Goal: Navigation & Orientation: Find specific page/section

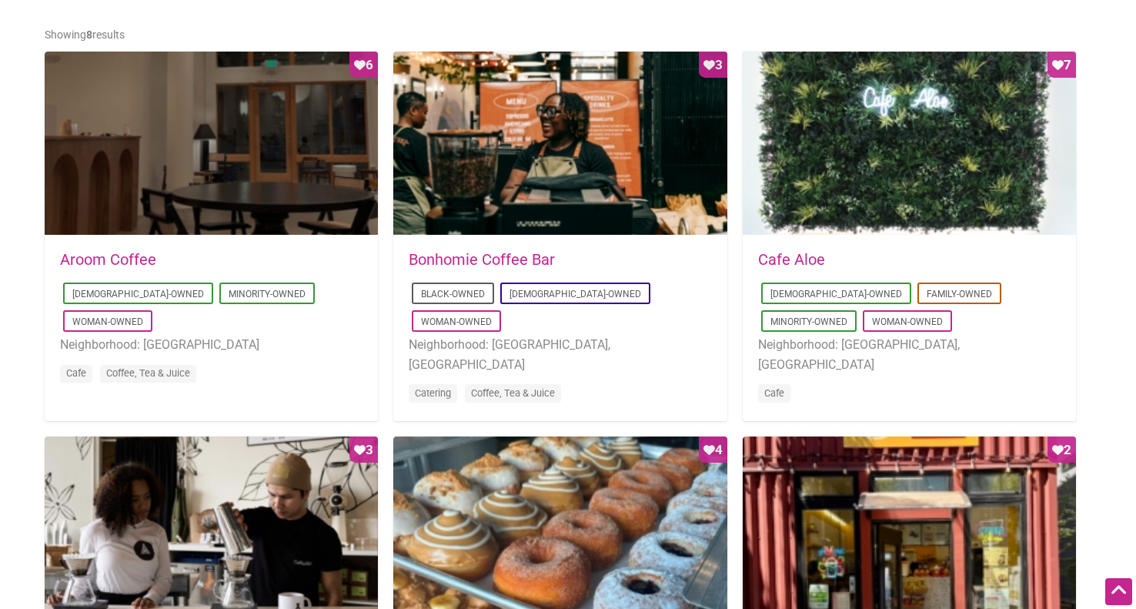
scroll to position [847, 0]
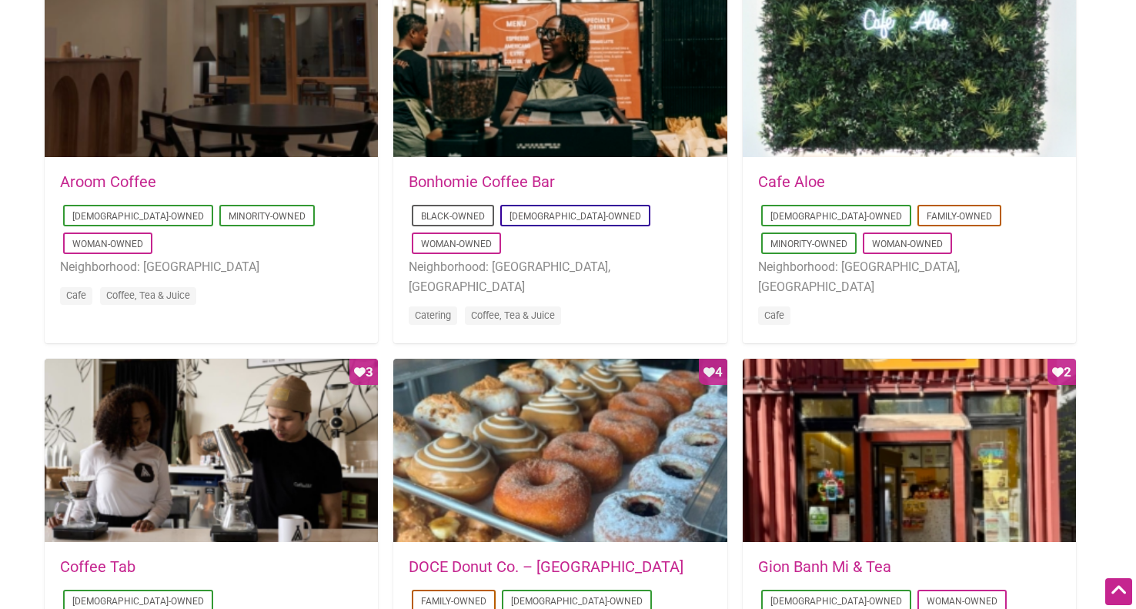
click at [538, 179] on link "Bonhomie Coffee Bar" at bounding box center [482, 181] width 146 height 18
click at [139, 178] on link "Aroom Coffee" at bounding box center [108, 181] width 96 height 18
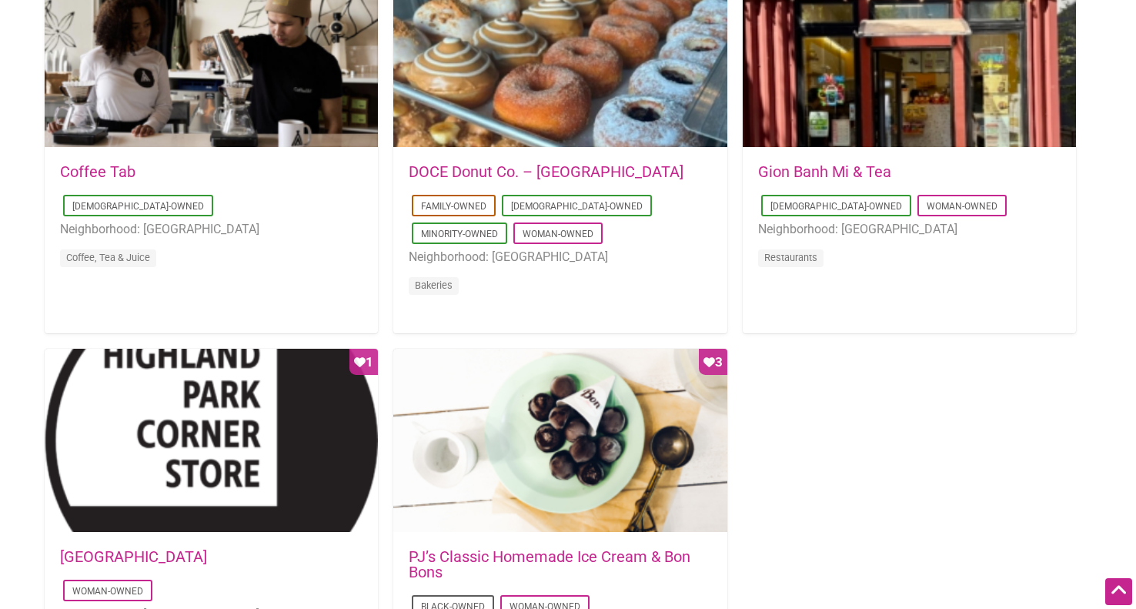
scroll to position [1309, 0]
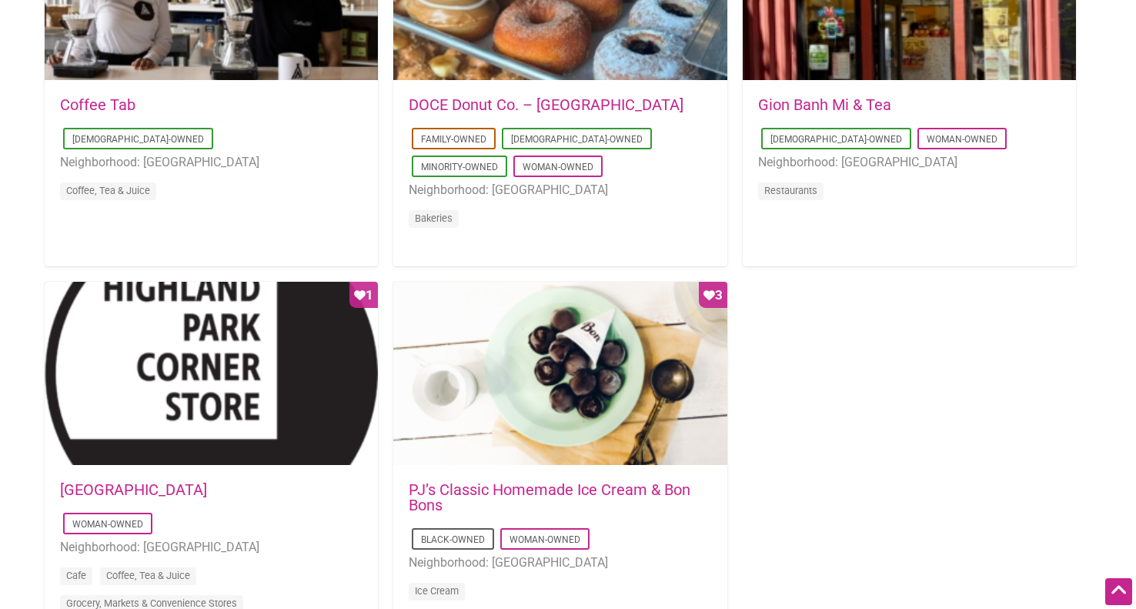
click at [437, 106] on link "DOCE Donut Co. – Belltown" at bounding box center [546, 104] width 275 height 18
click at [99, 108] on link "Coffee Tab" at bounding box center [97, 104] width 75 height 18
click at [146, 482] on link "Highland Park Corner Store" at bounding box center [133, 489] width 147 height 18
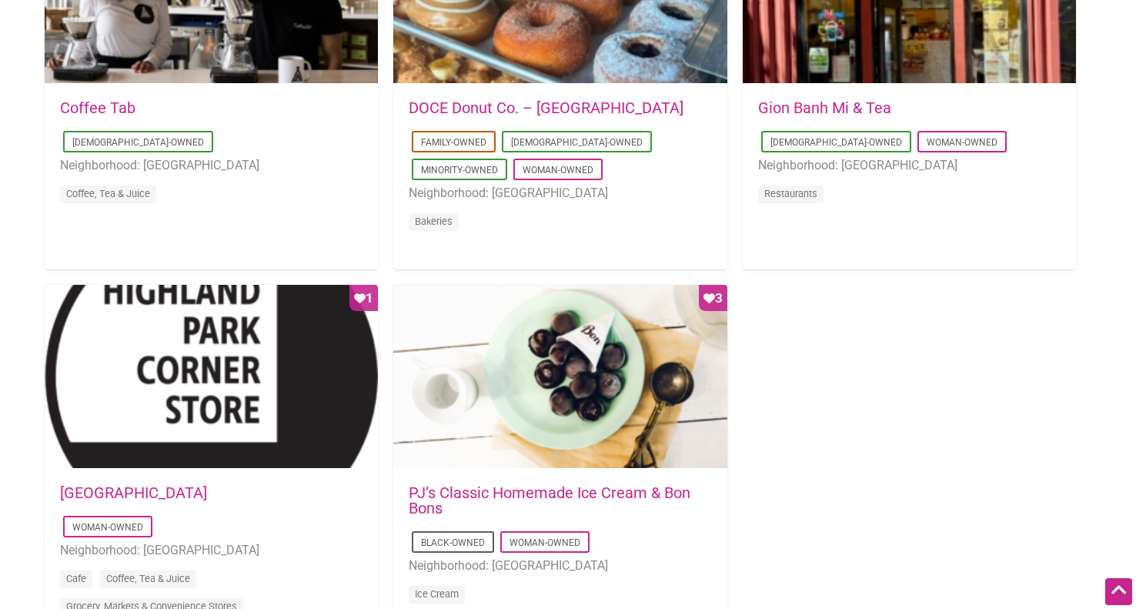
scroll to position [1386, 0]
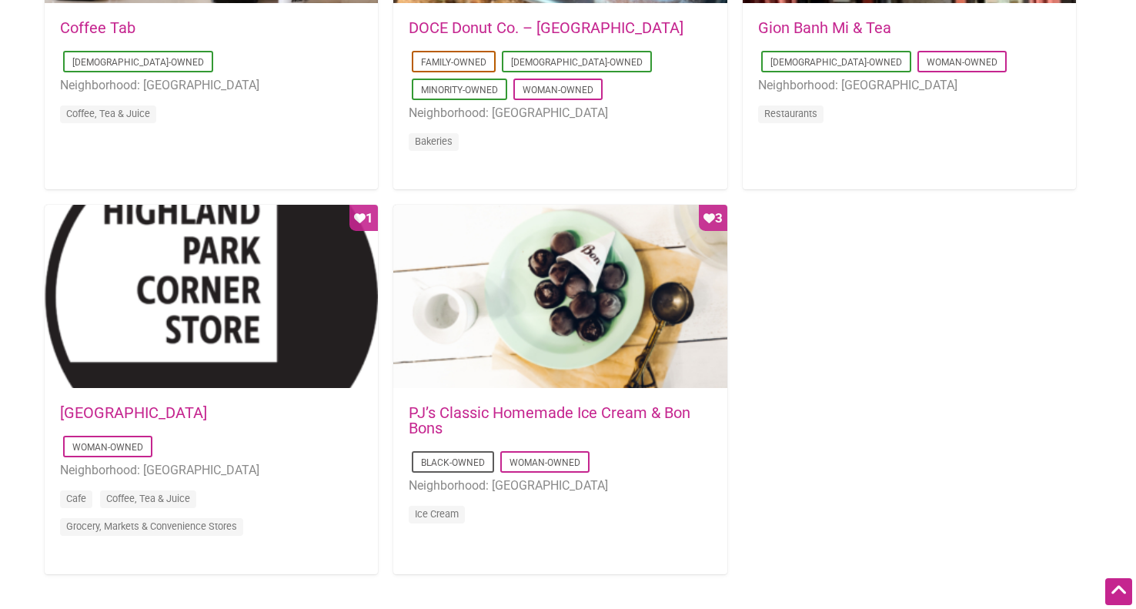
click at [635, 424] on h5 "PJ’s Classic Homemade Ice Cream & Bon Bons" at bounding box center [560, 420] width 303 height 31
click at [638, 413] on link "PJ’s Classic Homemade Ice Cream & Bon Bons" at bounding box center [550, 420] width 282 height 34
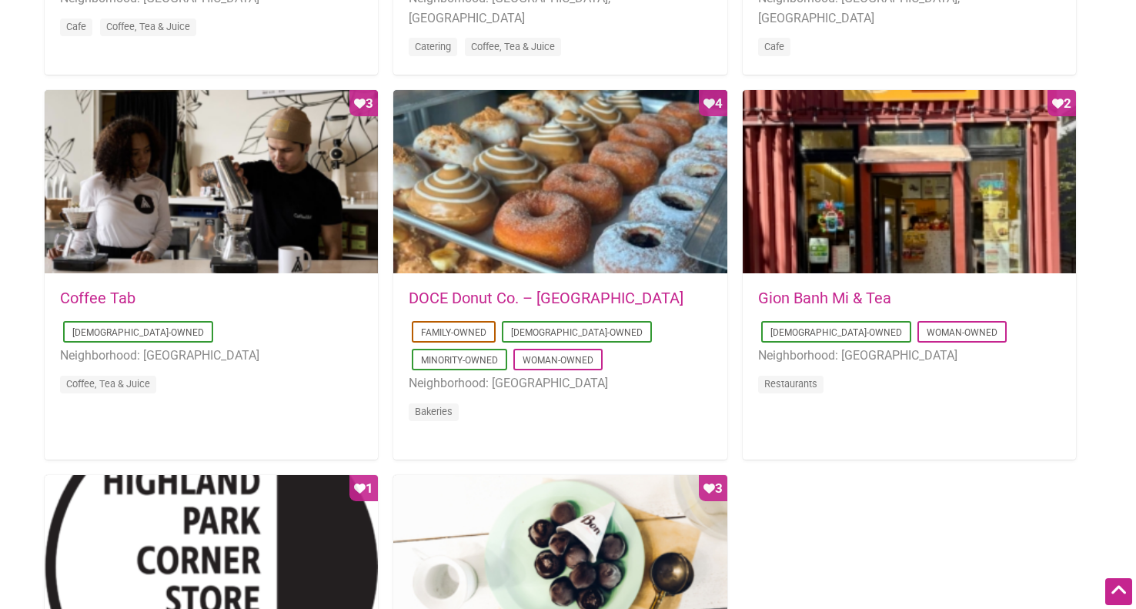
scroll to position [1078, 0]
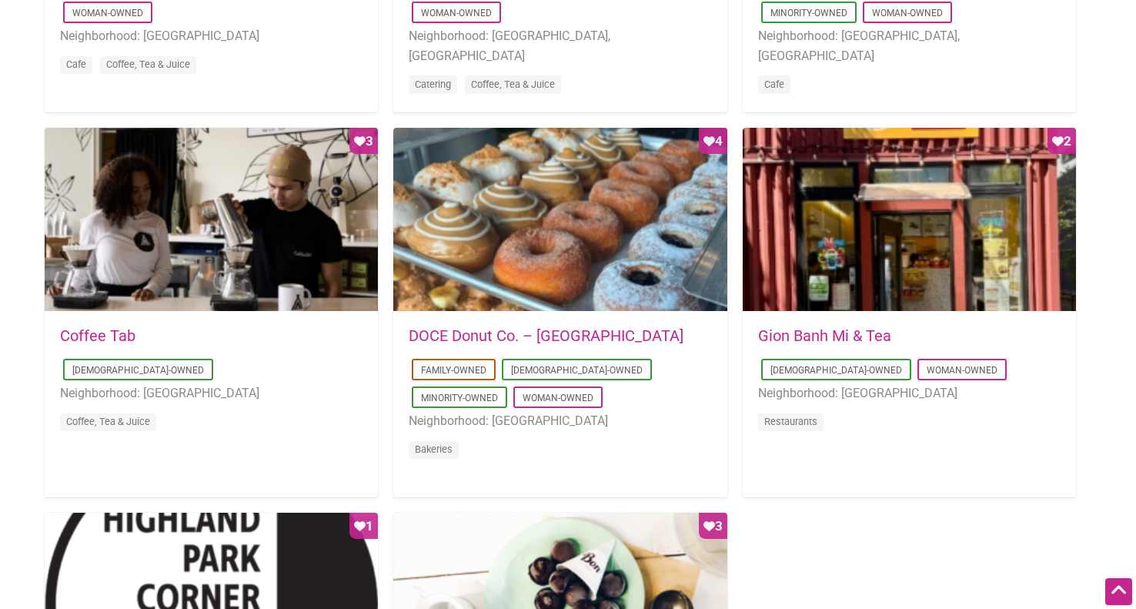
click at [853, 333] on link "Gion Banh Mi & Tea" at bounding box center [824, 335] width 133 height 18
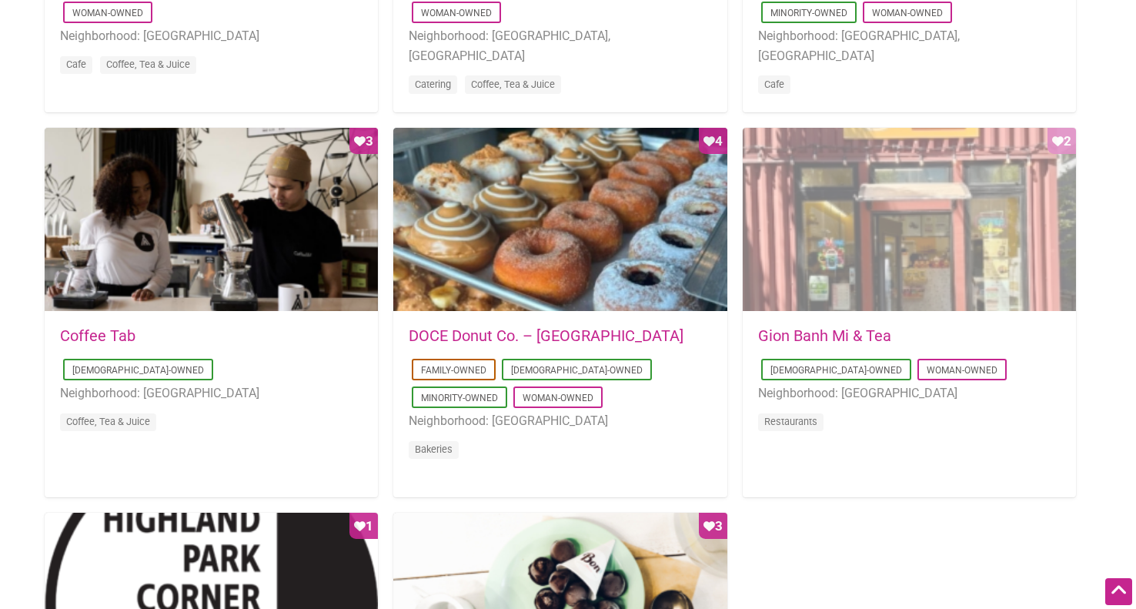
scroll to position [770, 0]
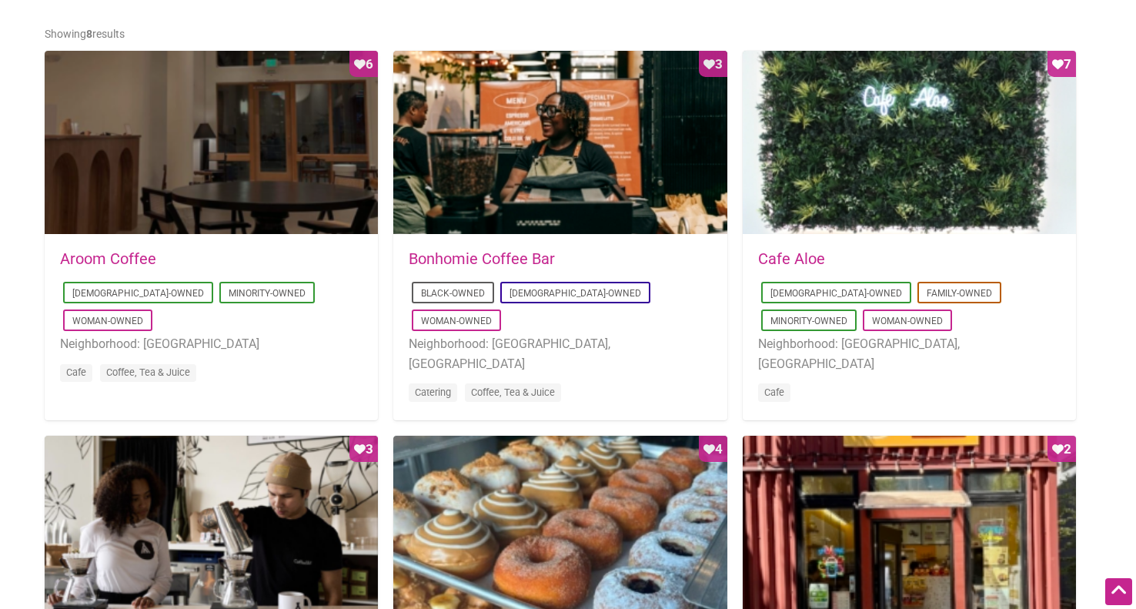
click at [807, 255] on link "Cafe Aloe" at bounding box center [791, 258] width 67 height 18
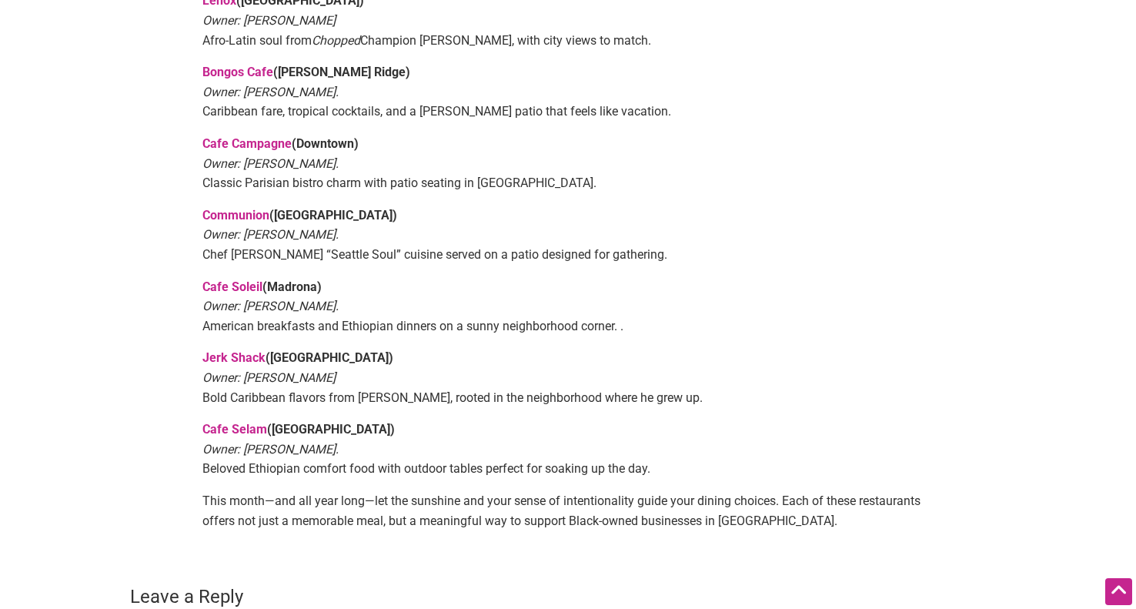
scroll to position [1078, 0]
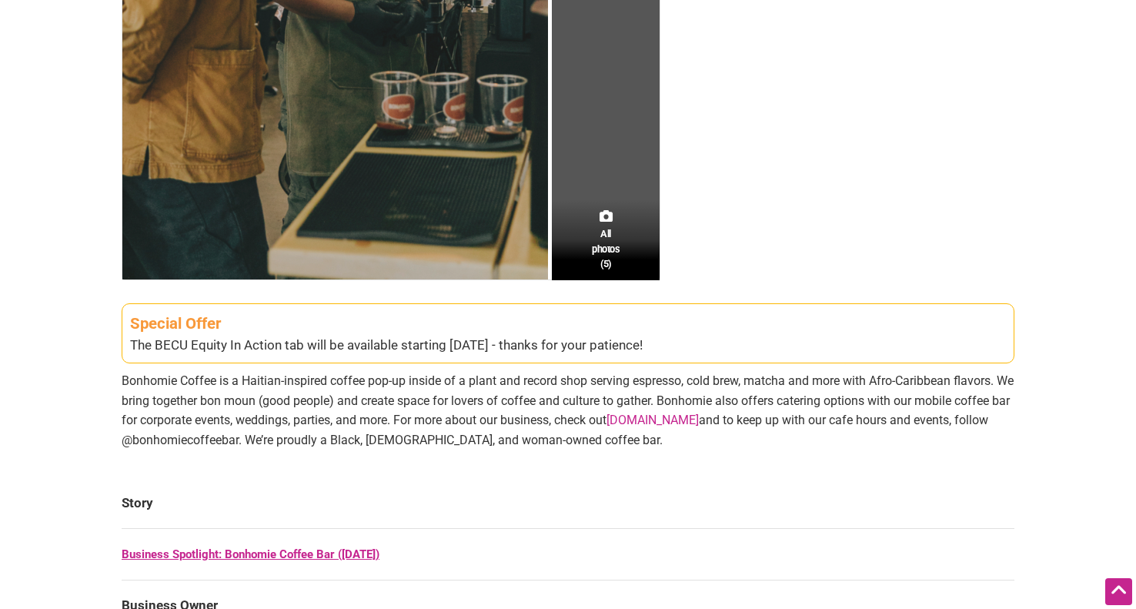
scroll to position [693, 0]
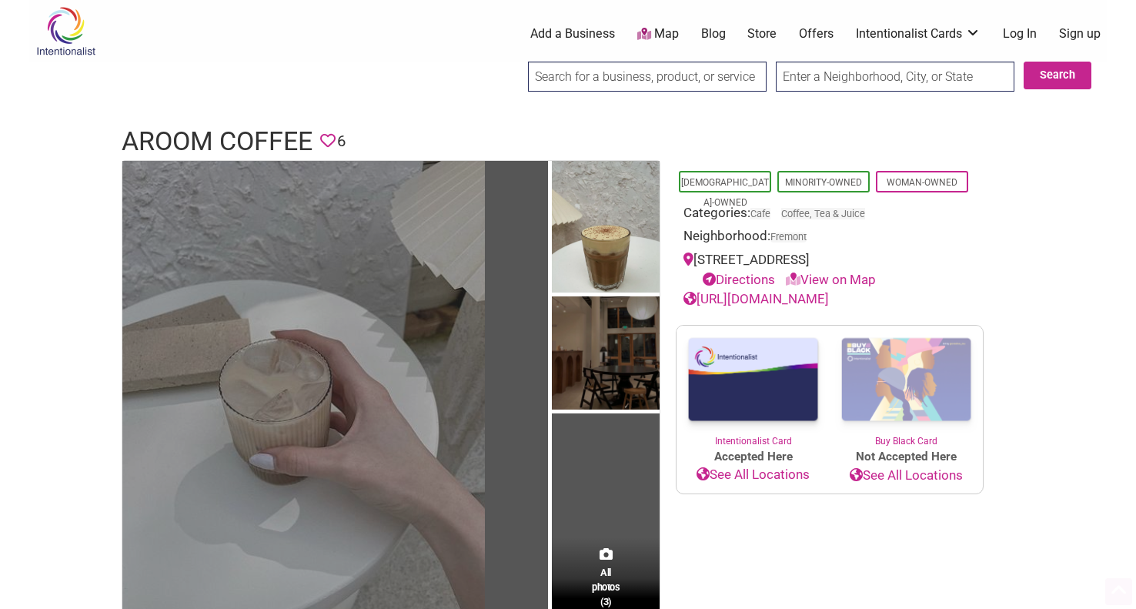
scroll to position [462, 0]
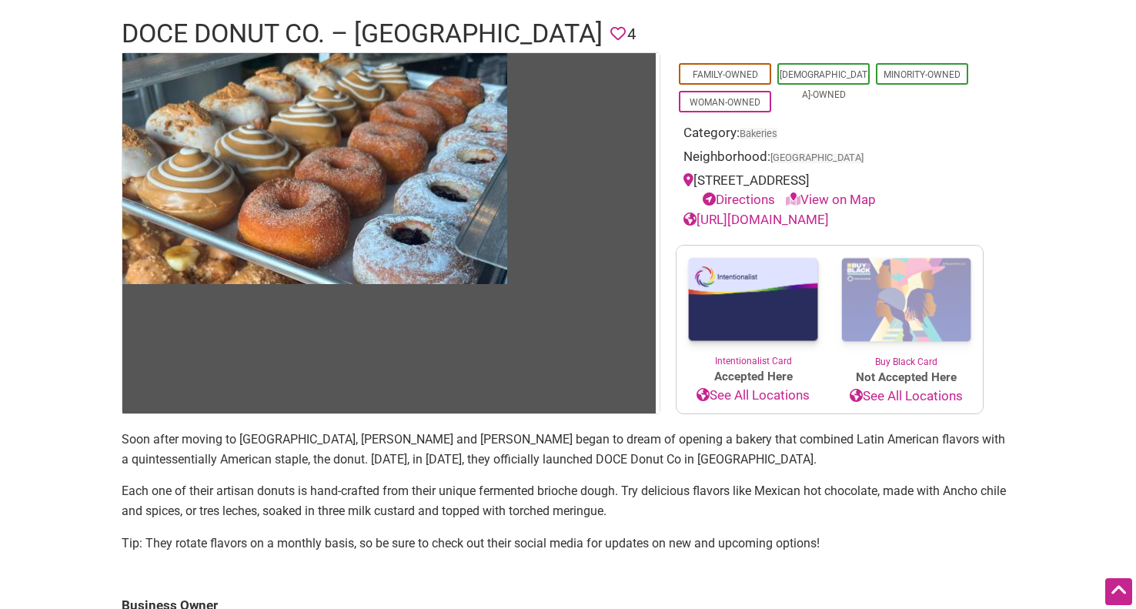
scroll to position [77, 0]
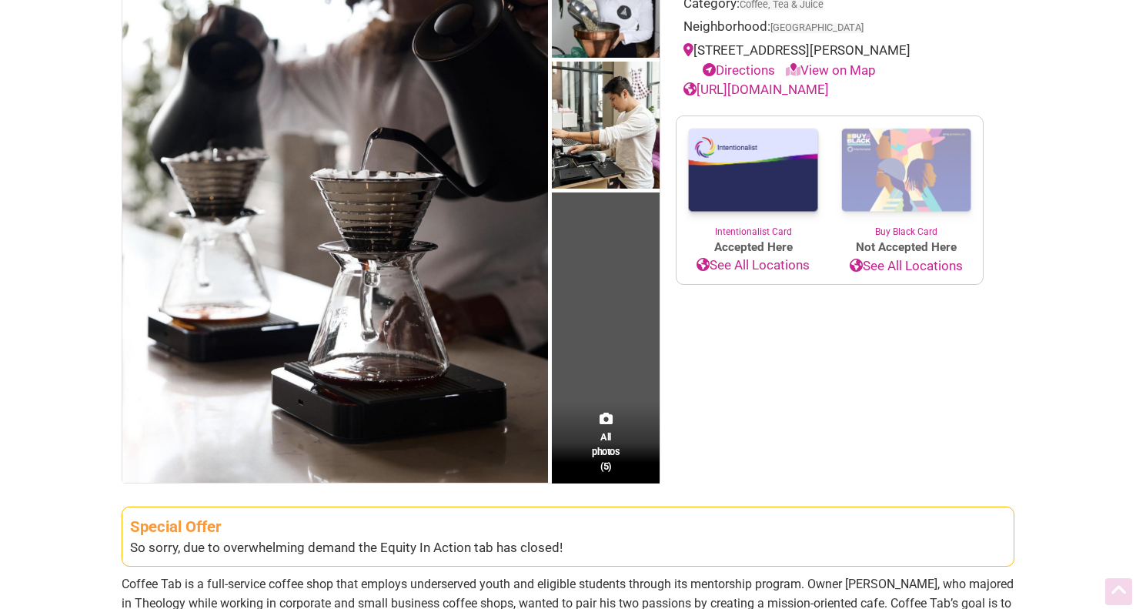
scroll to position [308, 0]
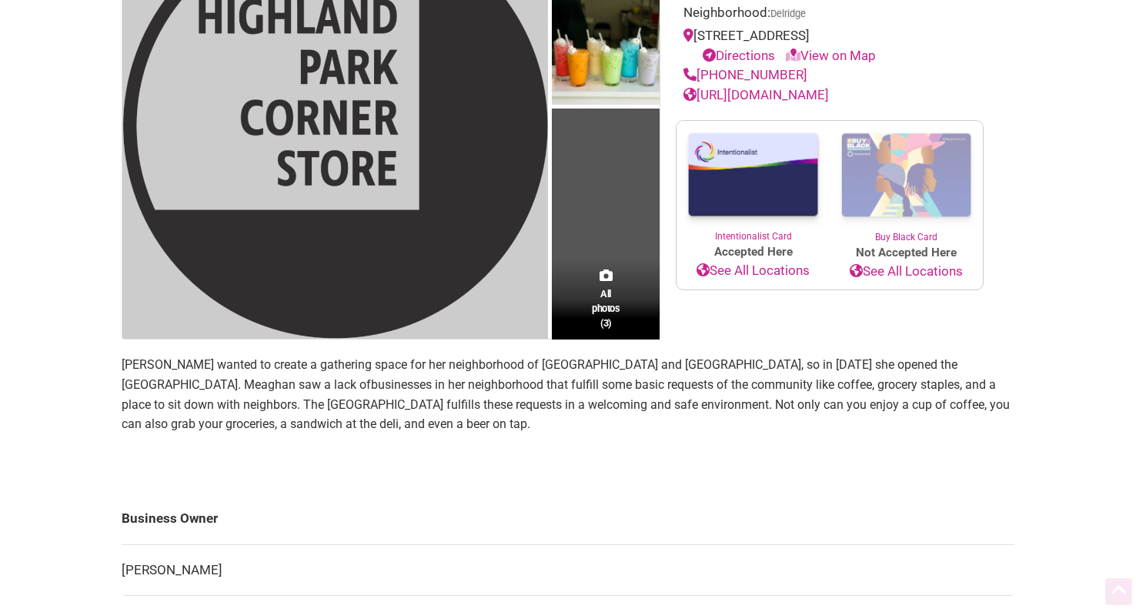
scroll to position [385, 0]
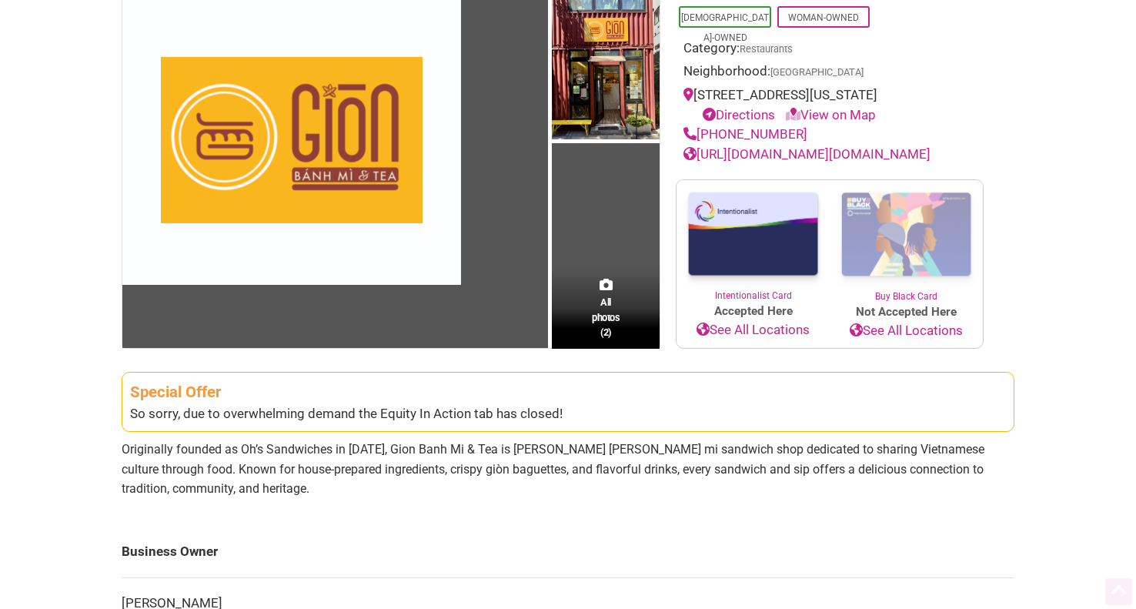
scroll to position [231, 0]
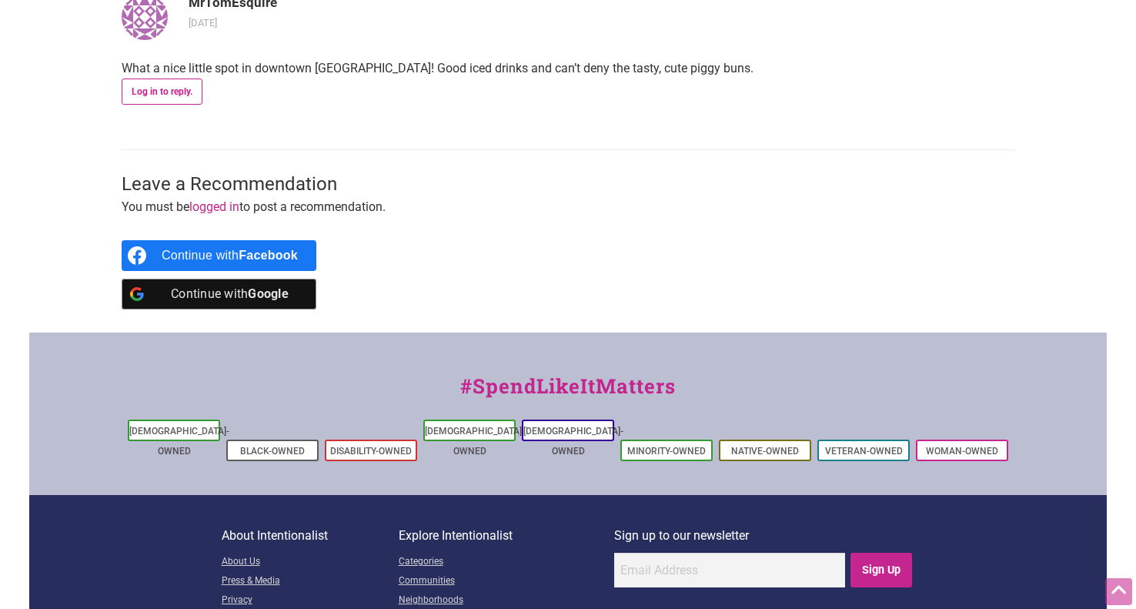
scroll to position [1042, 0]
